Goal: Entertainment & Leisure: Consume media (video, audio)

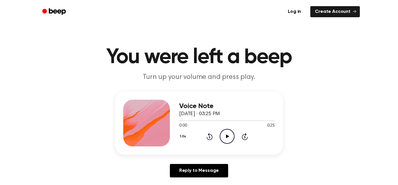
click at [231, 134] on icon "Play Audio" at bounding box center [227, 136] width 15 height 15
click at [221, 138] on icon "Play Audio" at bounding box center [227, 136] width 15 height 15
click at [223, 139] on icon "Pause Audio" at bounding box center [227, 136] width 15 height 15
click at [223, 139] on icon "Play Audio" at bounding box center [227, 136] width 15 height 15
click at [227, 132] on icon "Play Audio" at bounding box center [227, 136] width 15 height 15
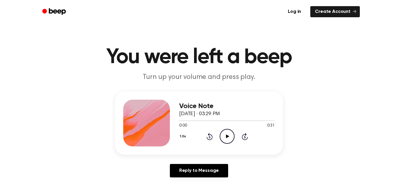
click at [230, 133] on icon "Play Audio" at bounding box center [227, 136] width 15 height 15
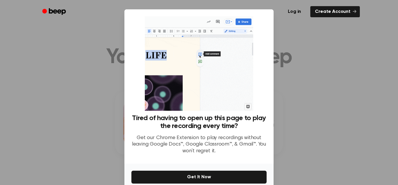
click at [74, 140] on div at bounding box center [199, 92] width 398 height 185
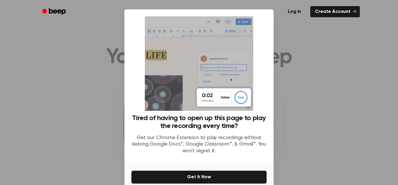
click at [291, 174] on div at bounding box center [199, 92] width 398 height 185
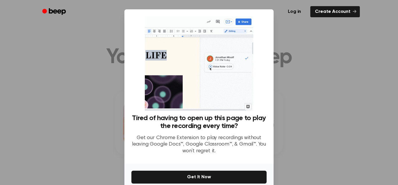
click at [300, 96] on div at bounding box center [199, 92] width 398 height 185
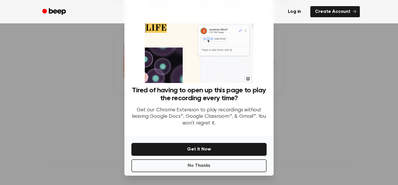
scroll to position [63, 0]
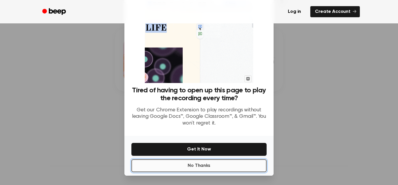
click at [217, 166] on button "No Thanks" at bounding box center [199, 165] width 135 height 13
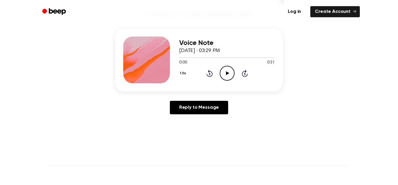
click at [226, 79] on icon "Play Audio" at bounding box center [227, 73] width 15 height 15
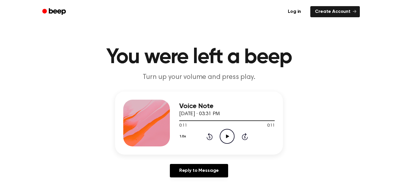
click at [224, 135] on icon "Play Audio" at bounding box center [227, 136] width 15 height 15
click at [224, 135] on icon "Pause Audio" at bounding box center [227, 136] width 15 height 15
click at [230, 132] on icon "Play Audio" at bounding box center [227, 136] width 15 height 15
click at [230, 134] on icon "Play Audio" at bounding box center [227, 136] width 15 height 15
click at [229, 136] on icon "Play Audio" at bounding box center [227, 136] width 15 height 15
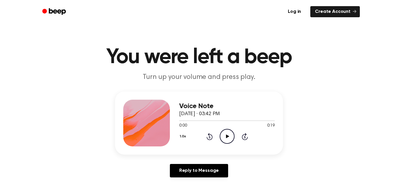
click at [224, 136] on icon "Play Audio" at bounding box center [227, 136] width 15 height 15
